Goal: Information Seeking & Learning: Learn about a topic

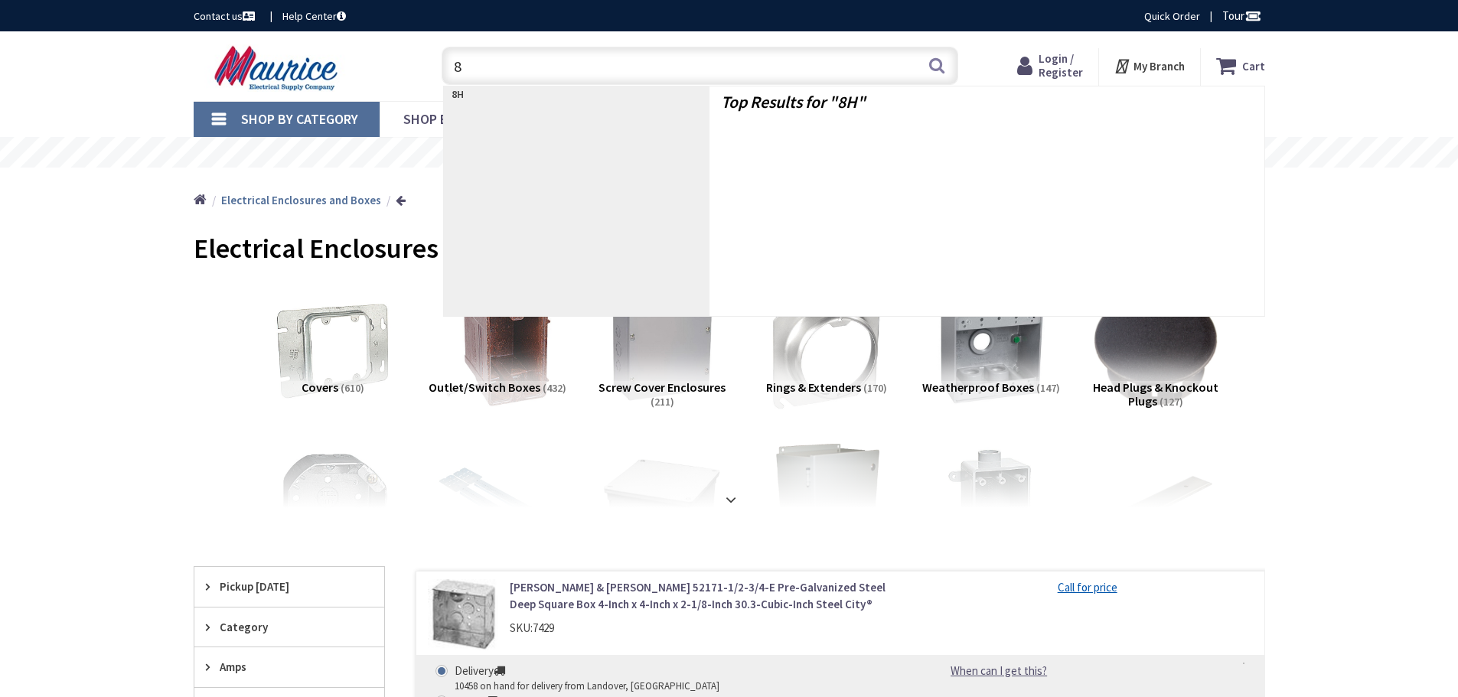
type input "8B"
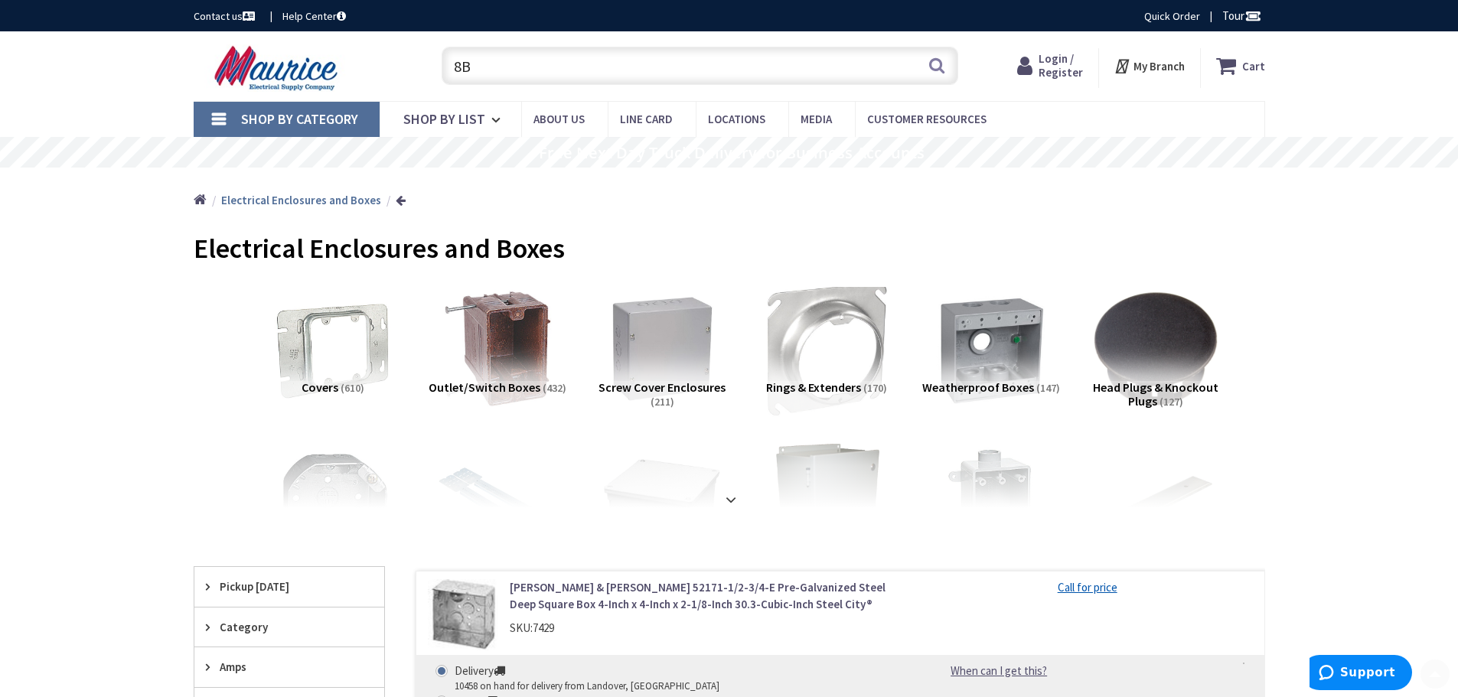
scroll to position [306, 0]
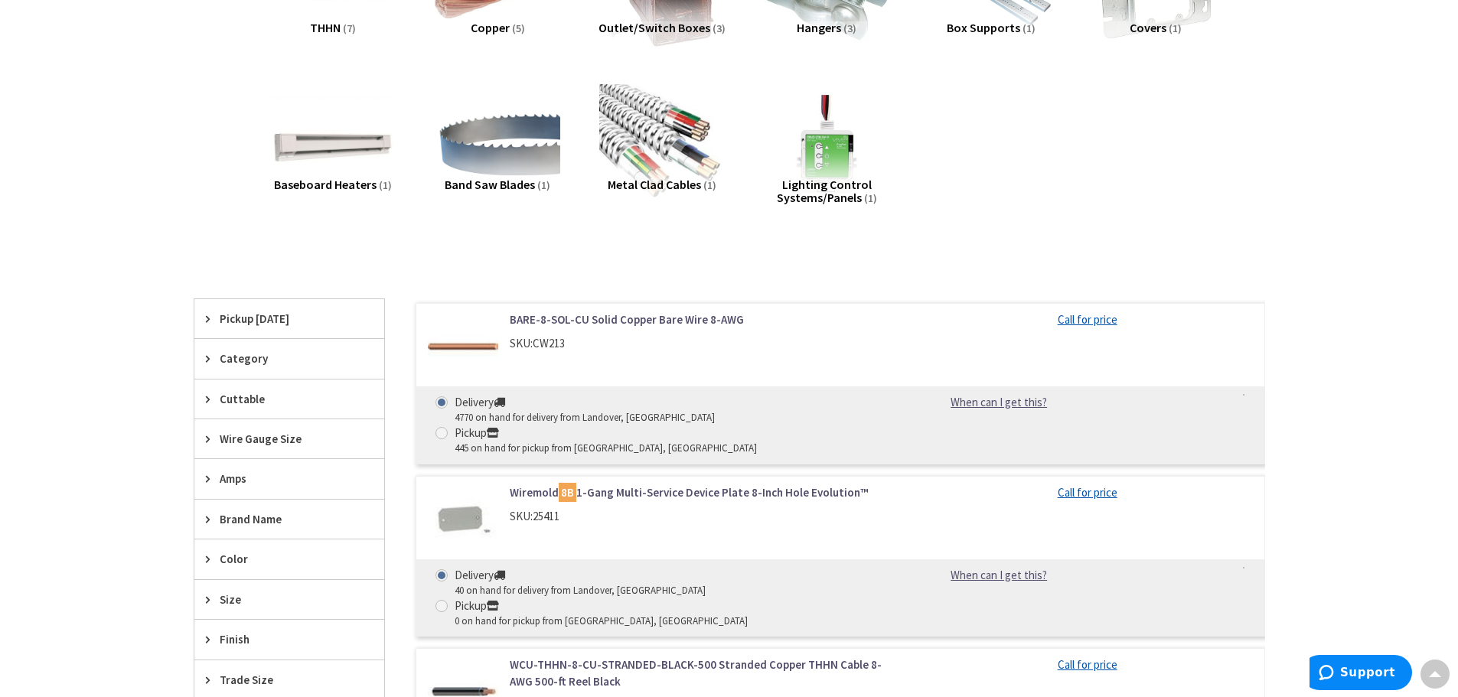
click at [683, 484] on link "Wiremold 8B 1-Gang Multi-Service Device Plate 8-Inch Hole Evolution™" at bounding box center [705, 492] width 390 height 16
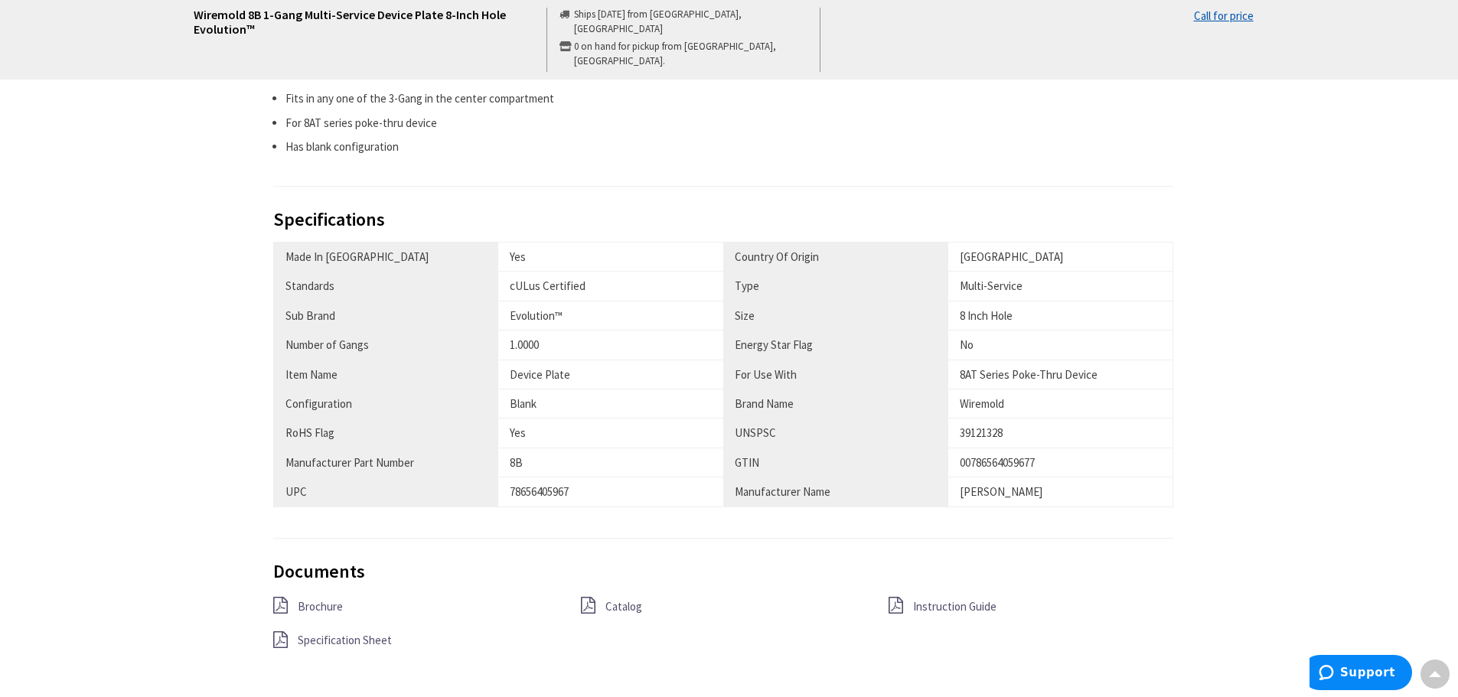
scroll to position [842, 0]
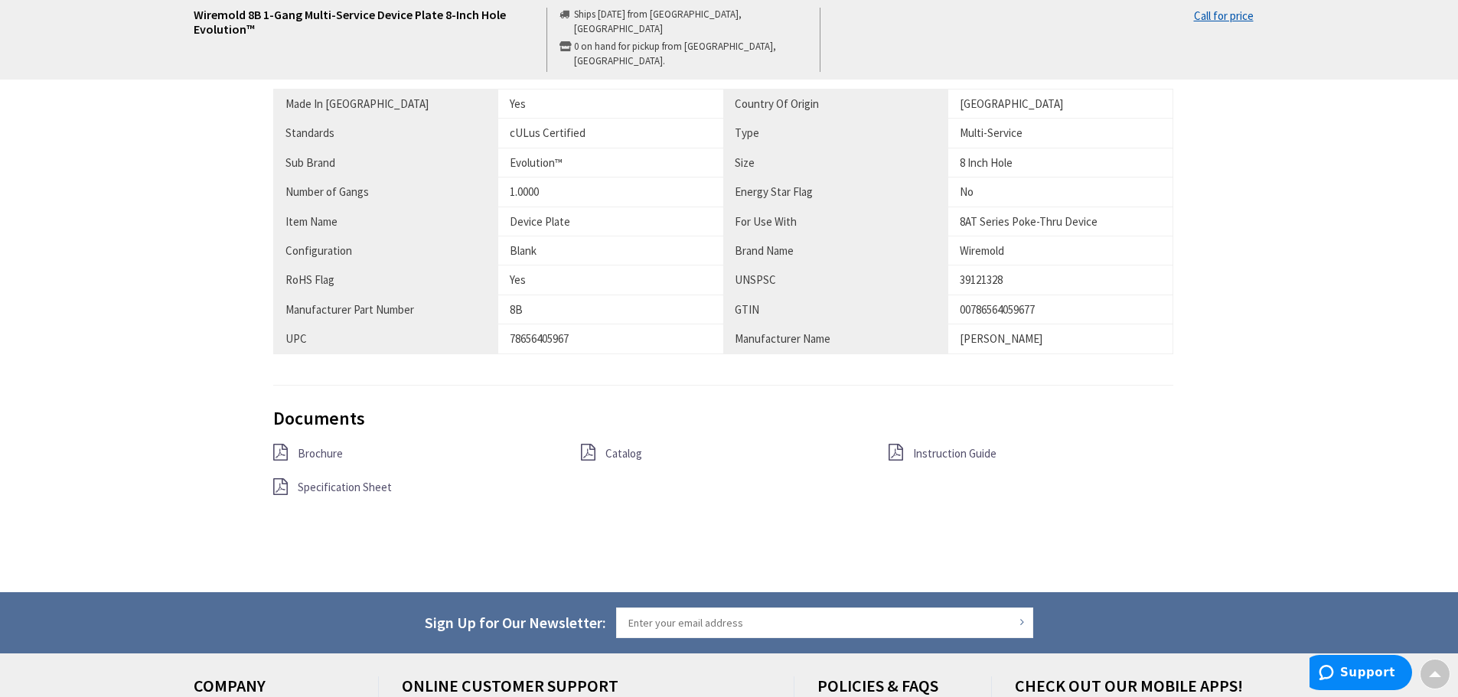
click at [373, 484] on span "Specification Sheet" at bounding box center [345, 487] width 94 height 15
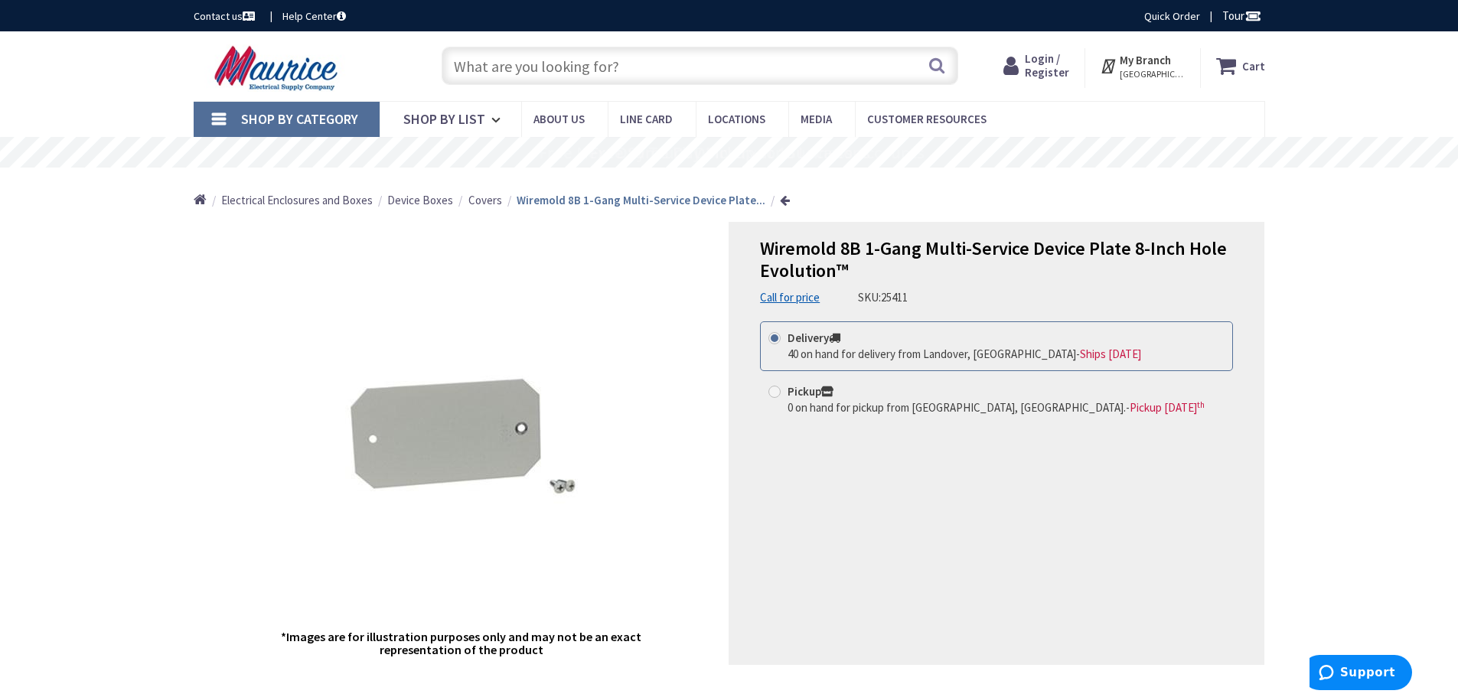
click at [1154, 60] on strong "My Branch" at bounding box center [1145, 60] width 51 height 15
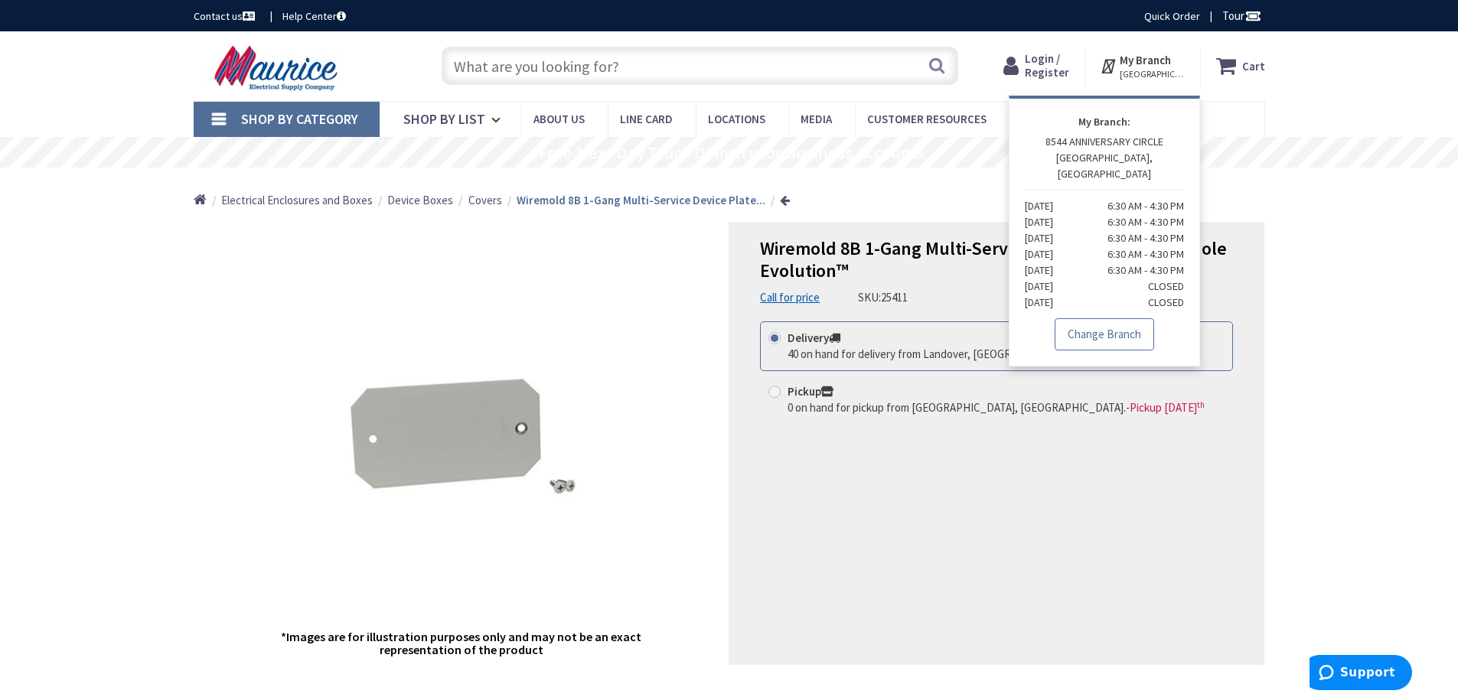
click at [1117, 325] on link "Change Branch" at bounding box center [1104, 334] width 99 height 32
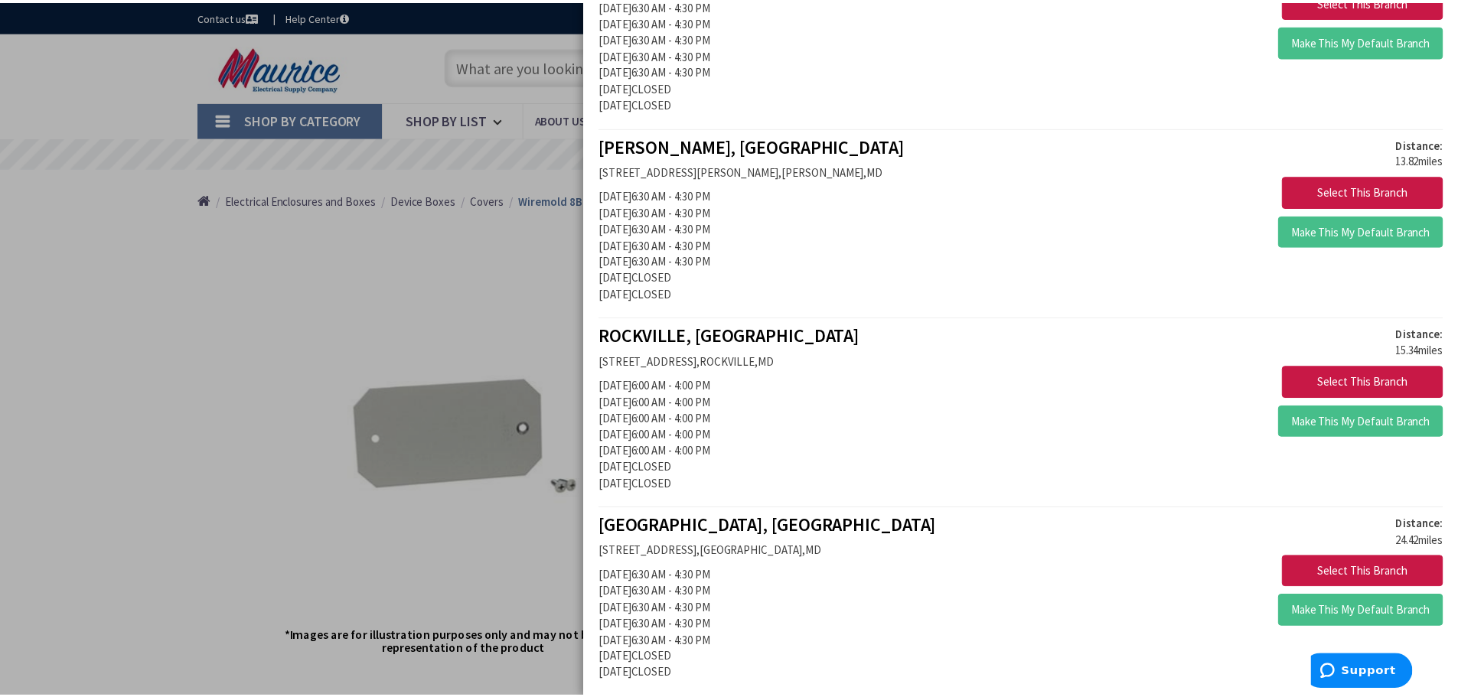
scroll to position [765, 0]
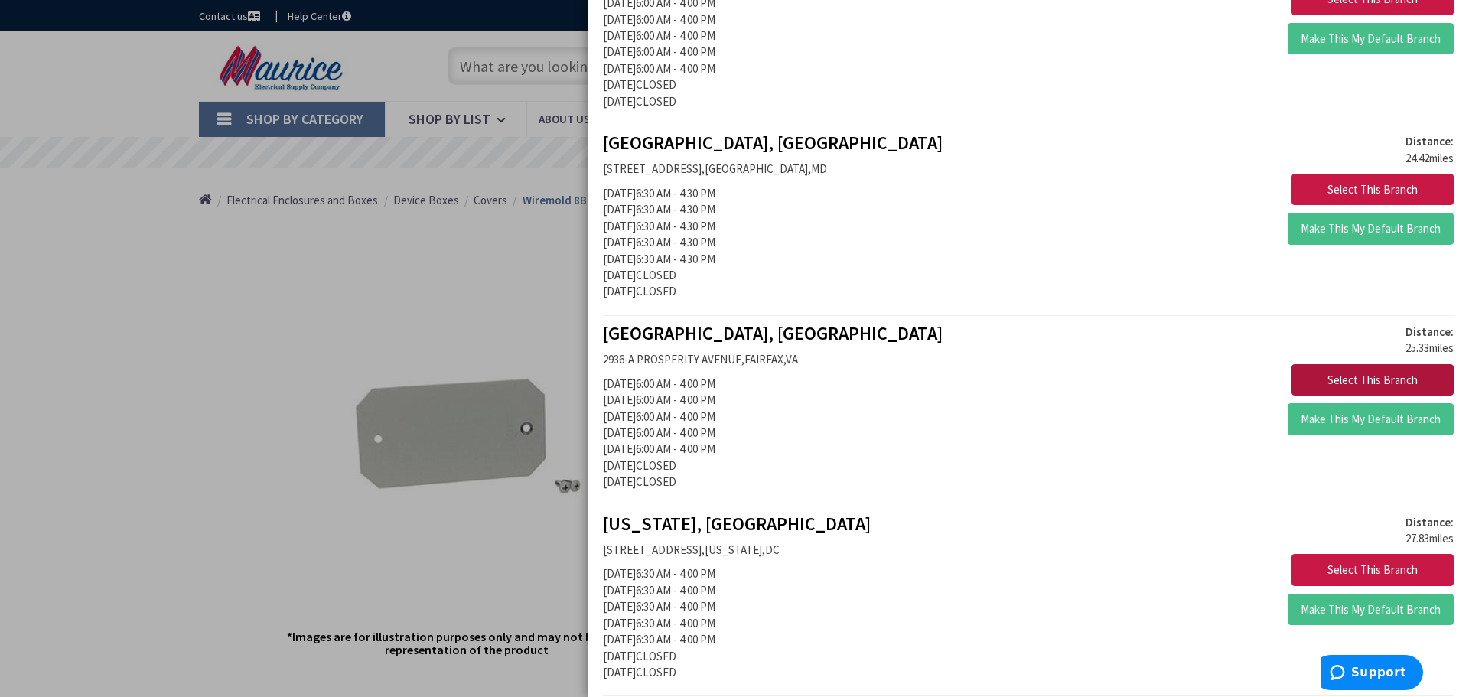
click at [1378, 377] on button "Select This Branch" at bounding box center [1373, 380] width 162 height 32
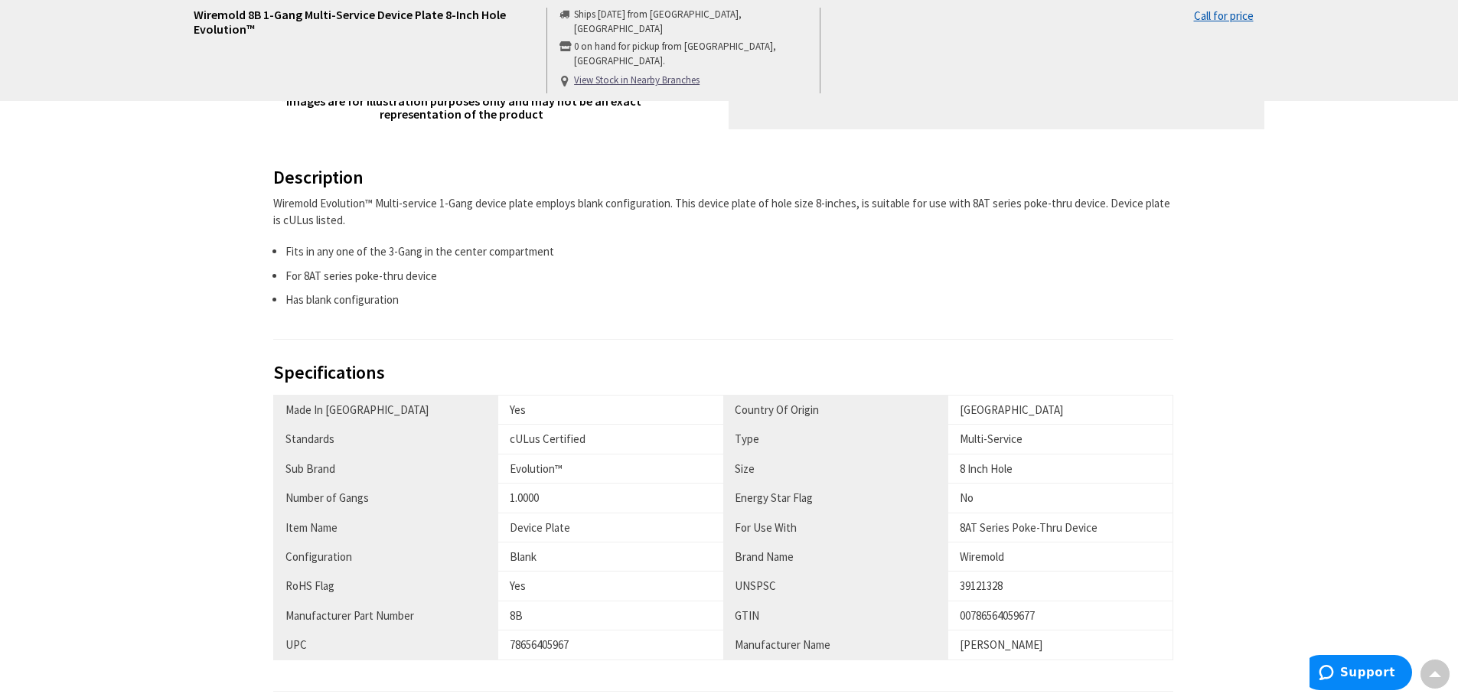
scroll to position [765, 0]
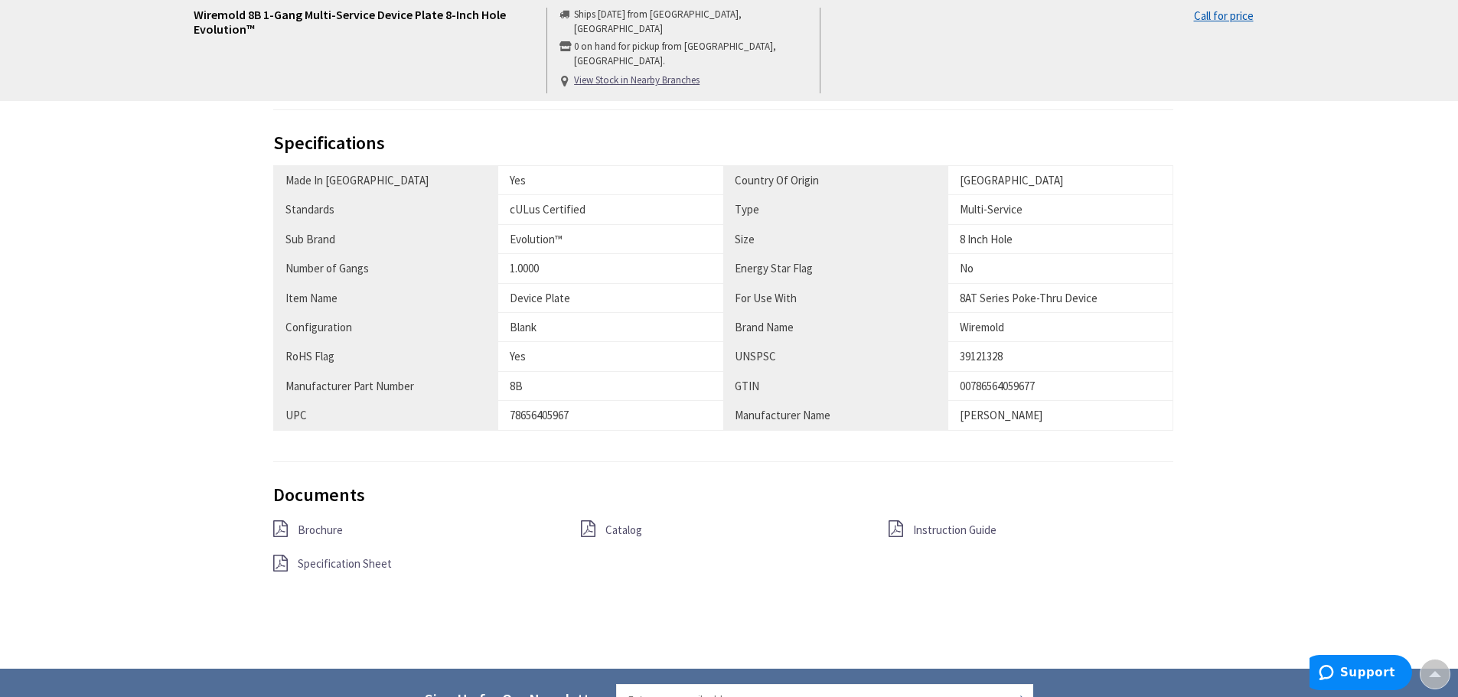
click at [356, 569] on span "Specification Sheet" at bounding box center [345, 563] width 94 height 15
